Goal: Transaction & Acquisition: Obtain resource

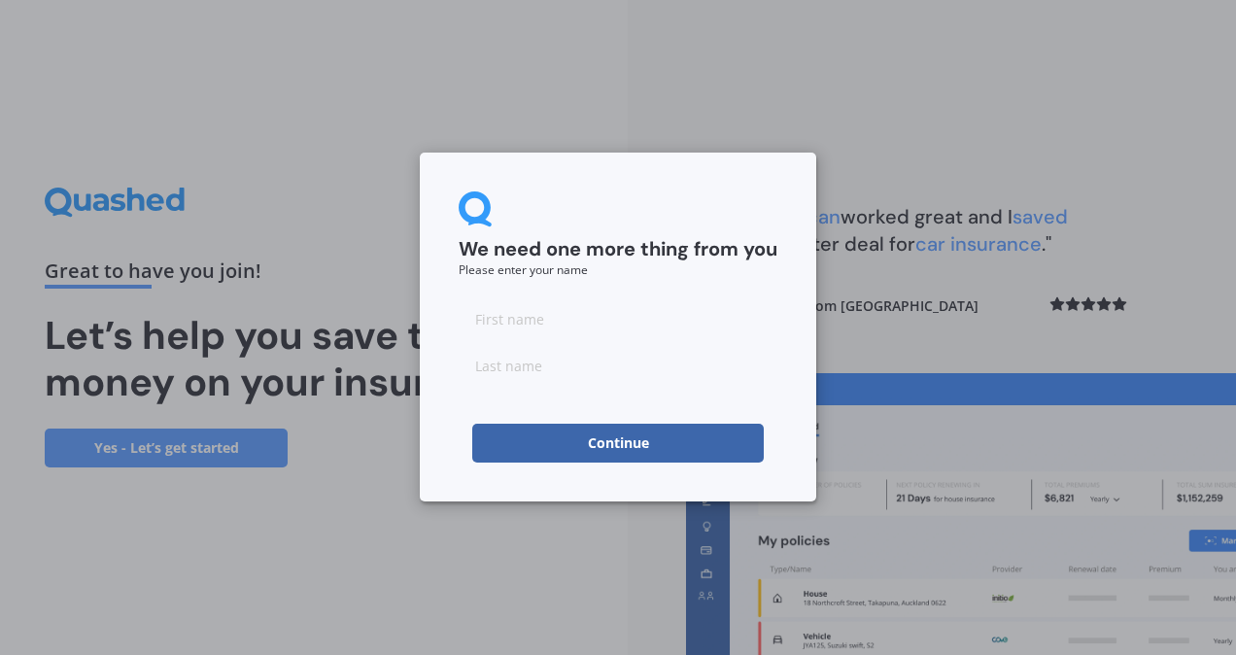
click at [540, 317] on input at bounding box center [618, 318] width 319 height 39
type input "[PERSON_NAME]"
click at [580, 436] on button "Continue" at bounding box center [618, 443] width 292 height 39
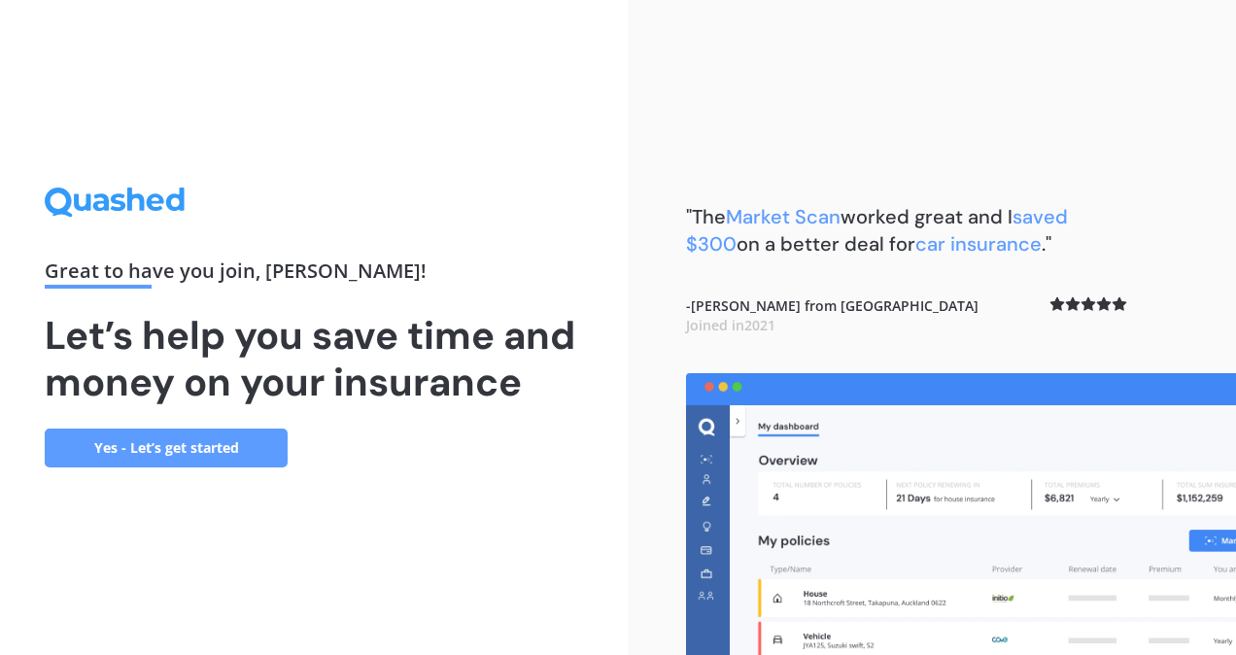
click at [221, 457] on link "Yes - Let’s get started" at bounding box center [166, 448] width 243 height 39
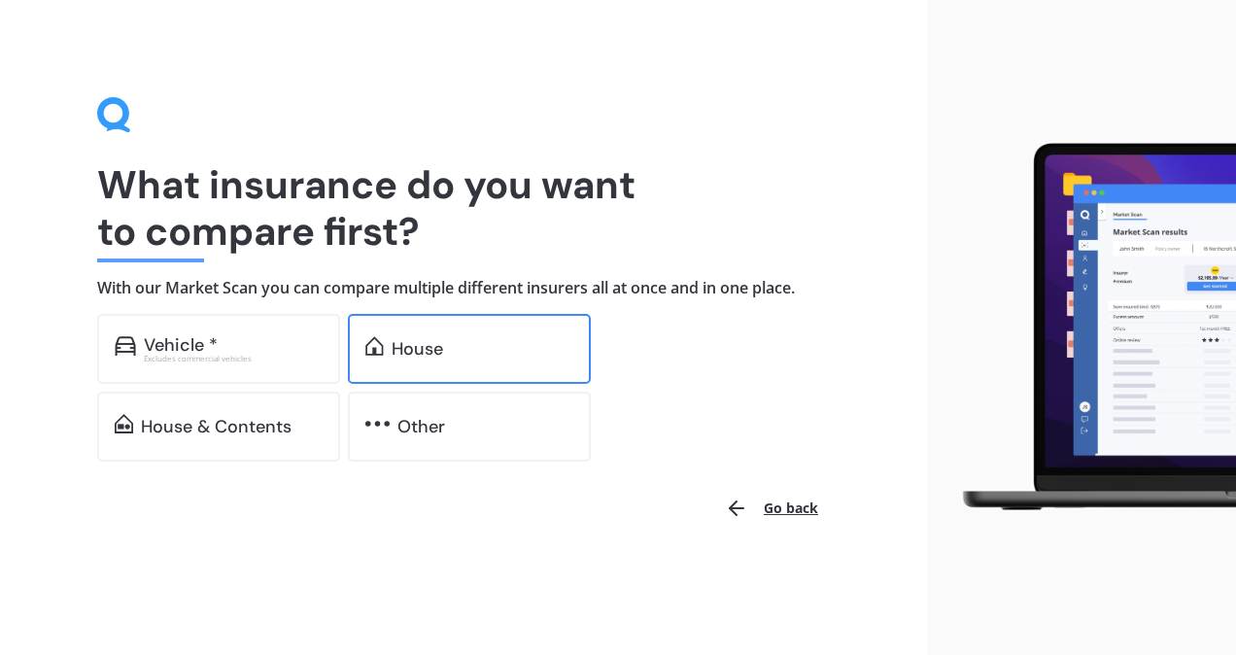
click at [439, 346] on div "House" at bounding box center [418, 348] width 52 height 19
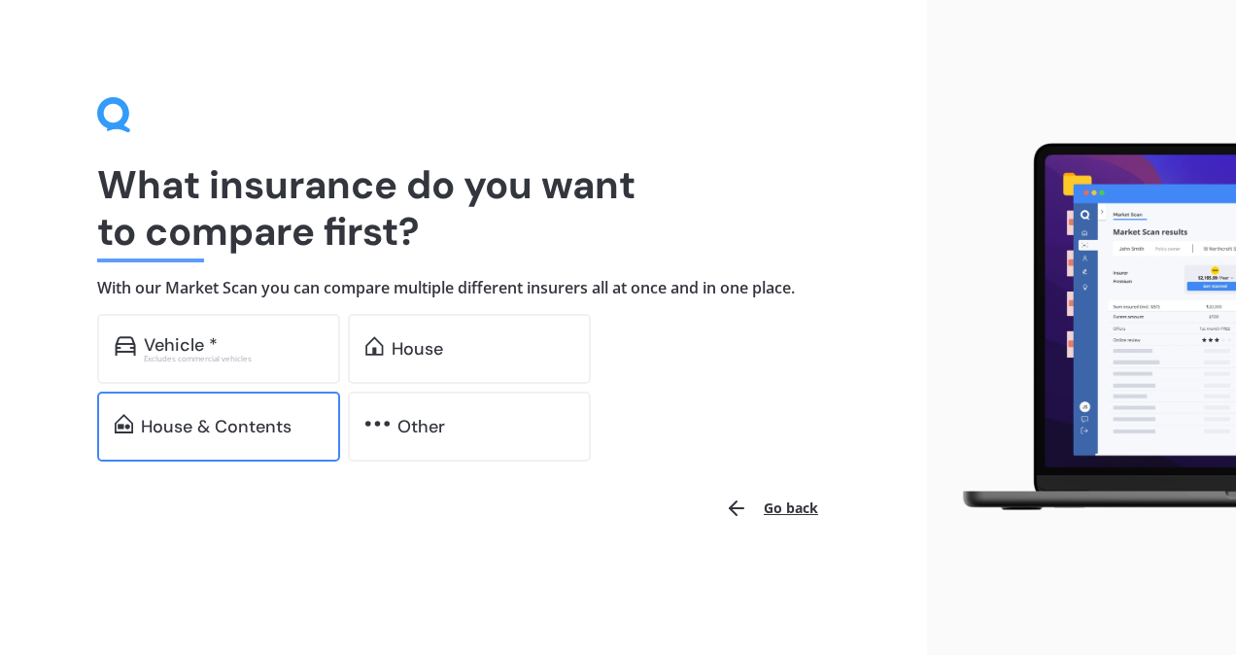
click at [272, 414] on div "House & Contents" at bounding box center [218, 427] width 243 height 70
